Goal: Find specific page/section: Find specific page/section

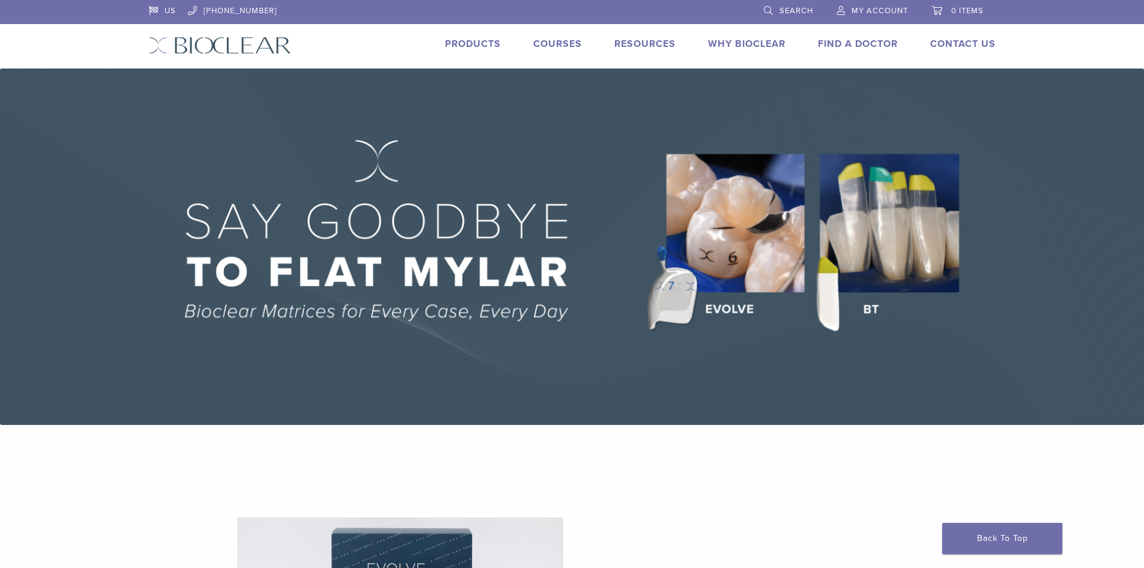
click at [849, 46] on link "Find A Doctor" at bounding box center [858, 44] width 80 height 12
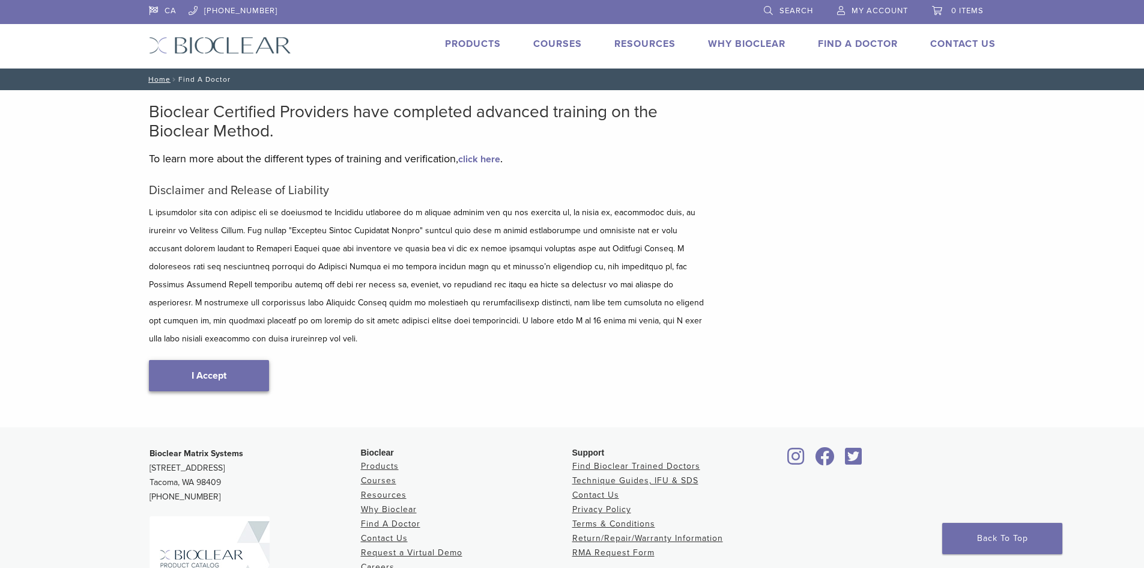
click at [211, 365] on link "I Accept" at bounding box center [209, 375] width 120 height 31
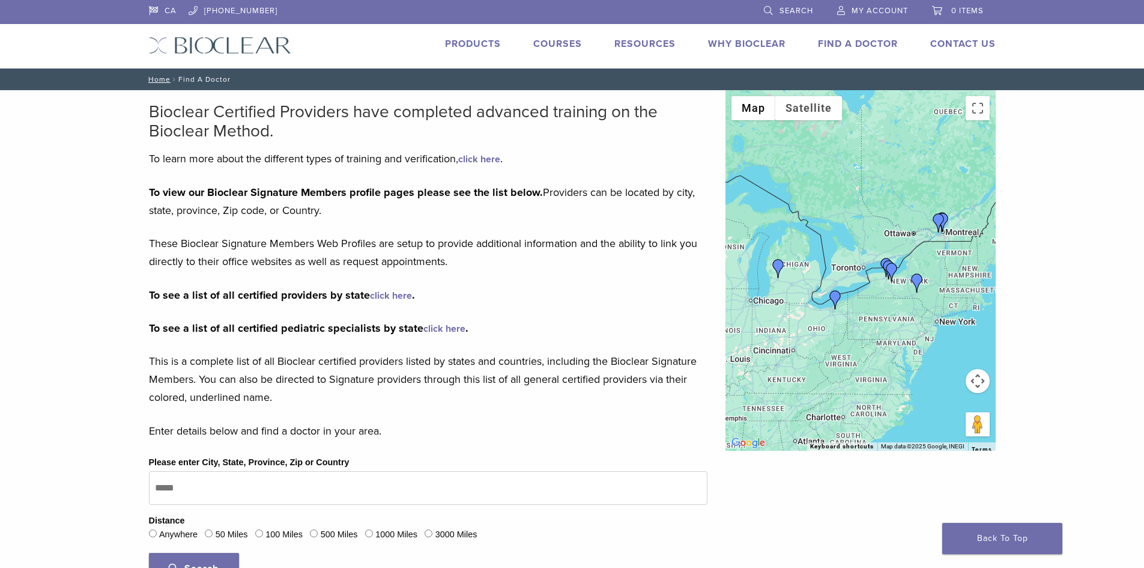
click at [389, 294] on link "click here" at bounding box center [391, 296] width 42 height 12
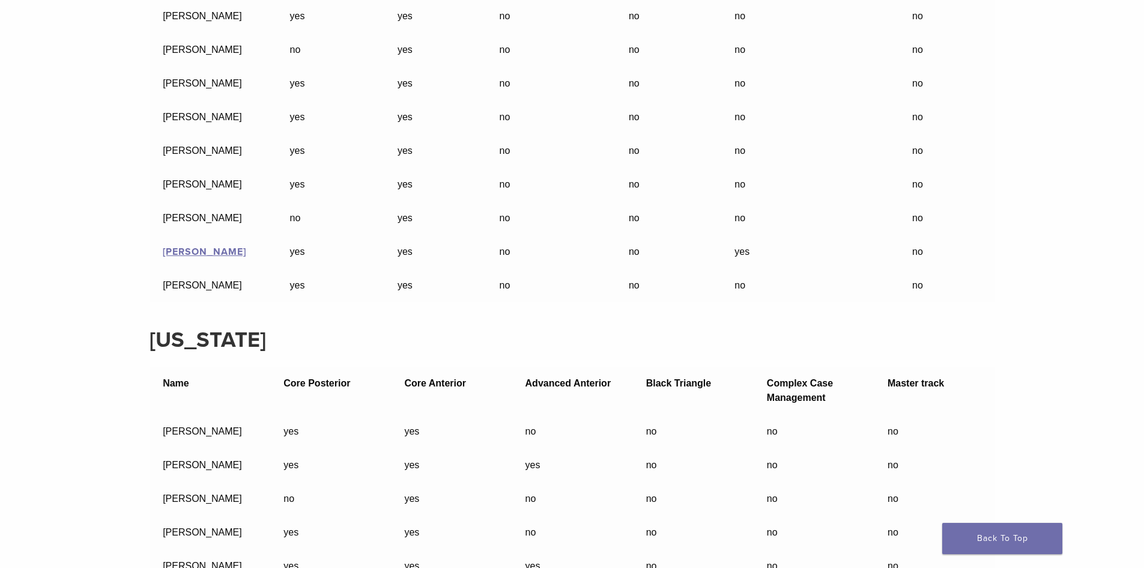
scroll to position [19702, 0]
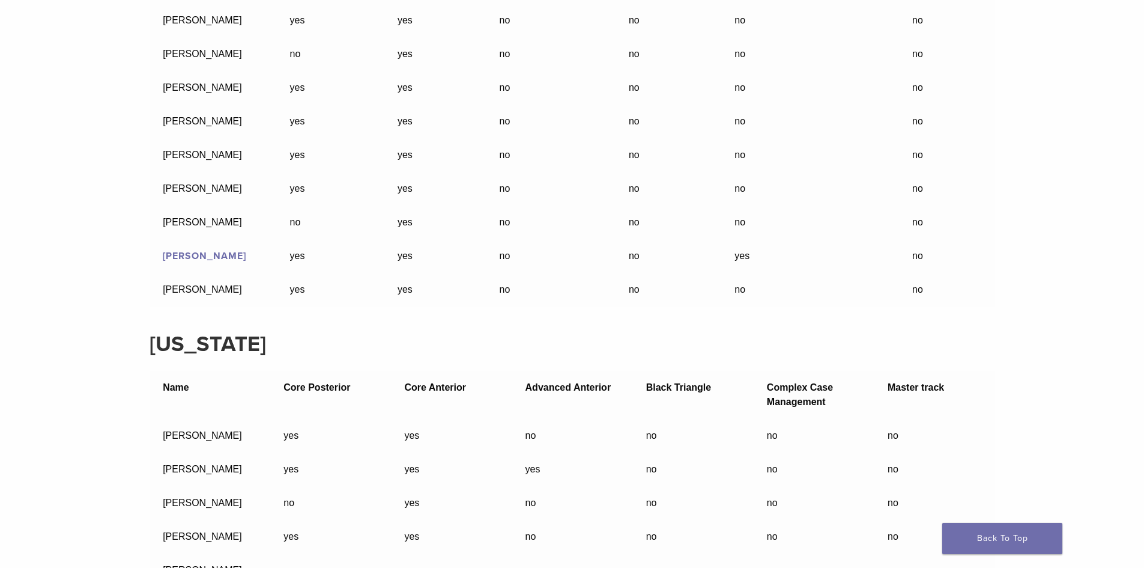
click at [196, 250] on link "Scott Rooker" at bounding box center [204, 256] width 83 height 12
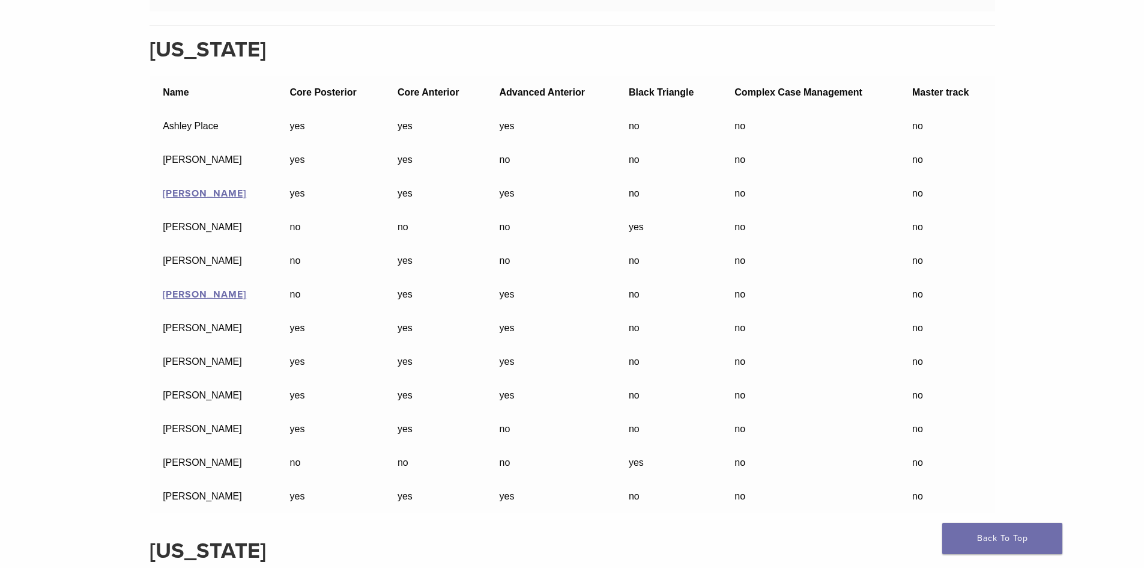
scroll to position [18309, 0]
